Goal: Book appointment/travel/reservation

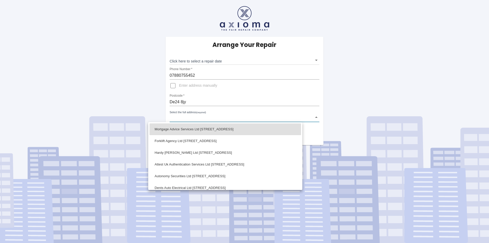
click at [240, 116] on body "Arrange Your Repair Click here to select a repair date ​ Phone Number   * 07880…" at bounding box center [244, 121] width 489 height 243
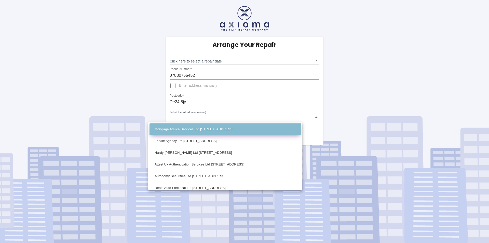
click at [233, 128] on li "Mortgage Advice Services Ltd [STREET_ADDRESS]" at bounding box center [226, 129] width 152 height 12
type input "Mortgage Advice Services Ltd [STREET_ADDRESS]"
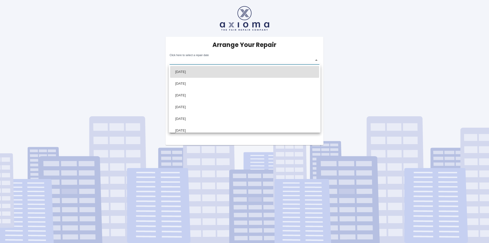
click at [318, 59] on body "Arrange Your Repair Click here to select a repair date ​ Phone Number   * 07880…" at bounding box center [244, 121] width 489 height 243
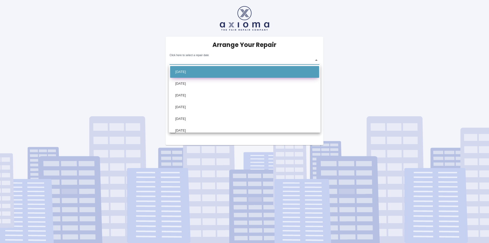
click at [192, 72] on li "[DATE]" at bounding box center [244, 72] width 149 height 12
type input "[DATE]T00:00:00.000Z"
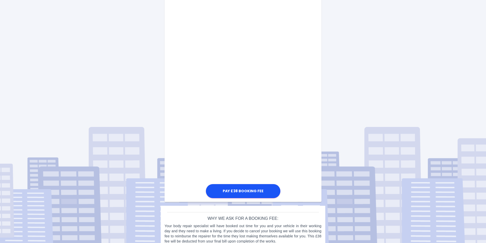
scroll to position [211, 0]
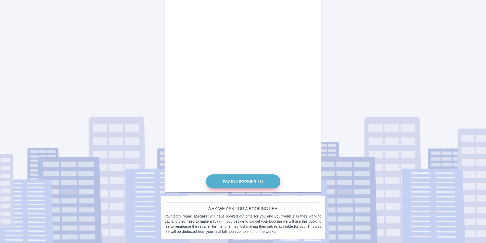
click at [241, 181] on button "Pay £38 Booking Fee" at bounding box center [243, 181] width 74 height 14
